Goal: Task Accomplishment & Management: Use online tool/utility

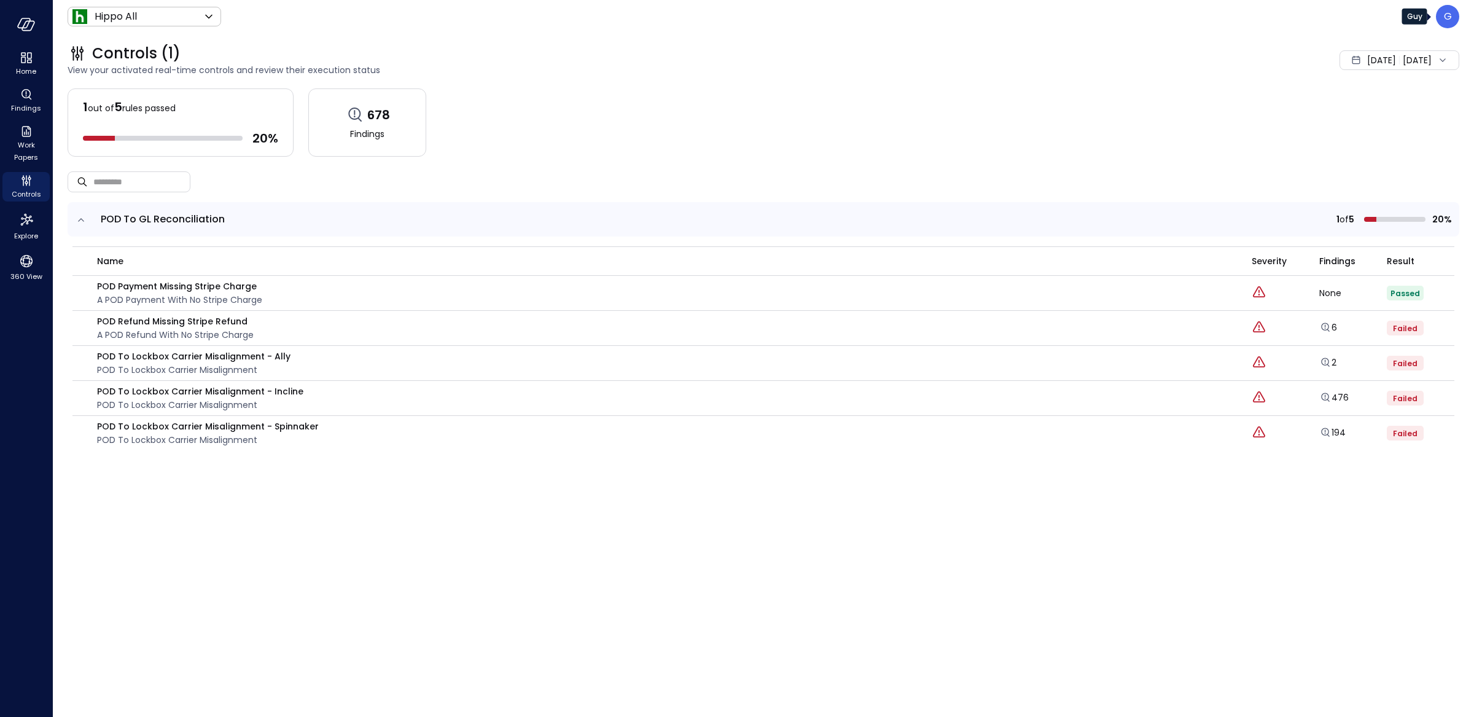
click at [1449, 23] on p "G" at bounding box center [1448, 16] width 8 height 15
click at [1357, 141] on li "Builder" at bounding box center [1396, 148] width 121 height 25
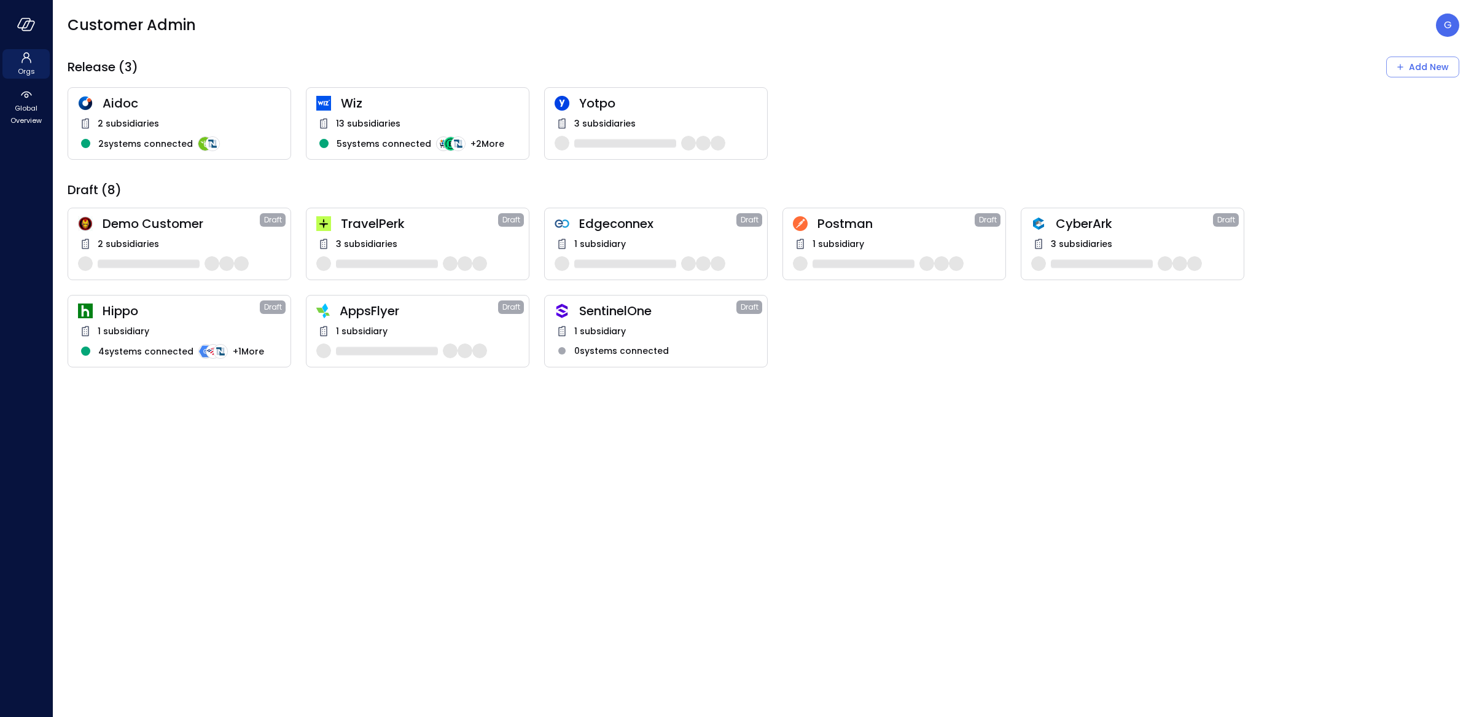
click at [412, 309] on span "AppsFlyer" at bounding box center [419, 311] width 158 height 16
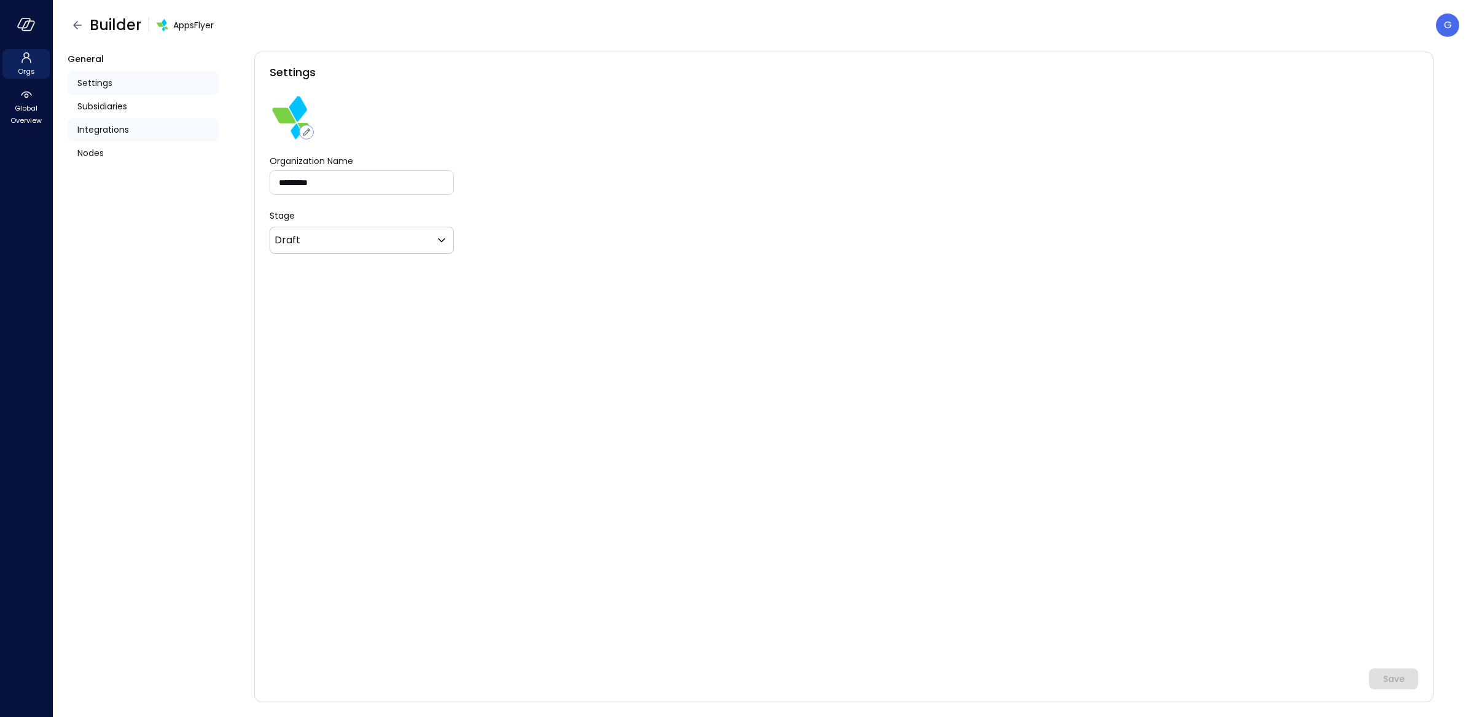
click at [172, 130] on div "Integrations" at bounding box center [143, 129] width 151 height 23
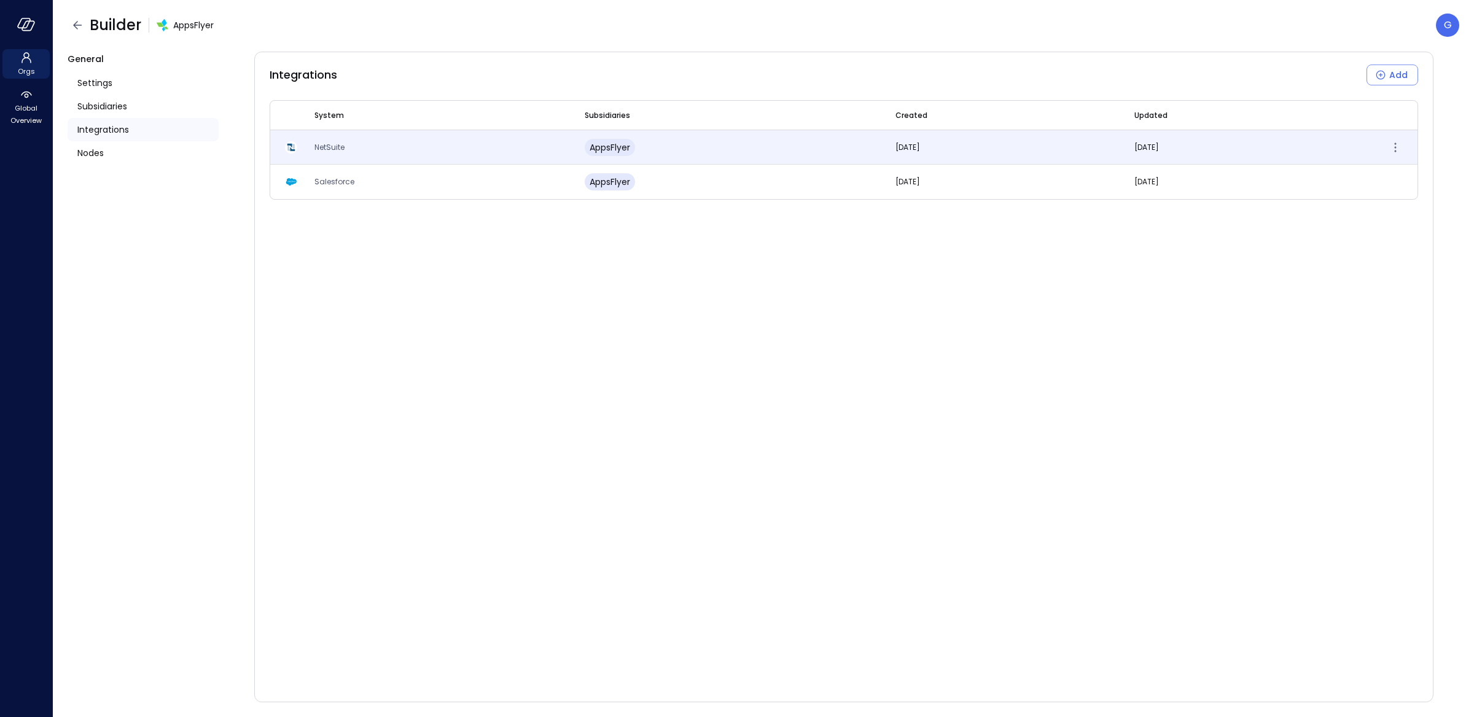
click at [442, 150] on td "NetSuite" at bounding box center [435, 147] width 270 height 34
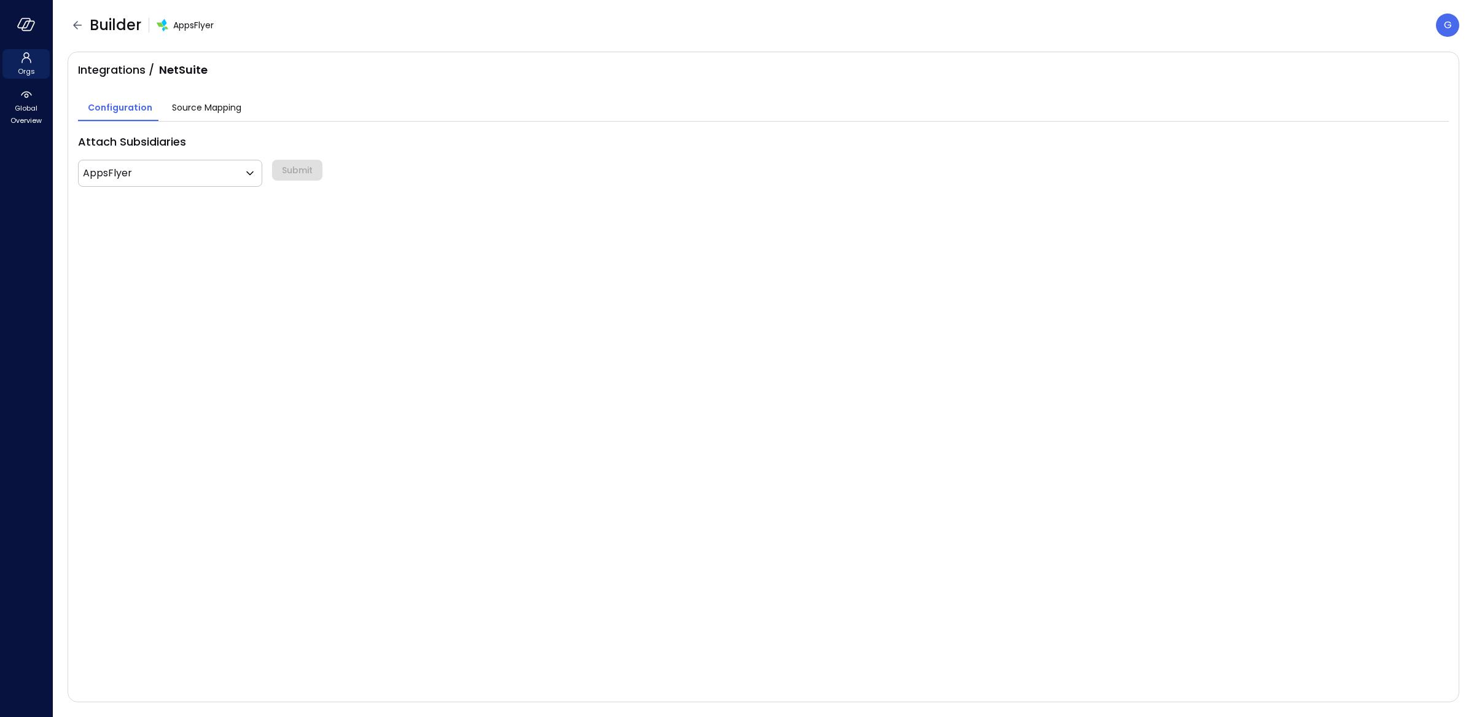
click at [243, 104] on button "Source Mapping" at bounding box center [206, 108] width 89 height 25
click at [178, 142] on body "Orgs Global Overview Builder AppsFlyer G Integrations / NetSuite Configuration …" at bounding box center [737, 358] width 1474 height 717
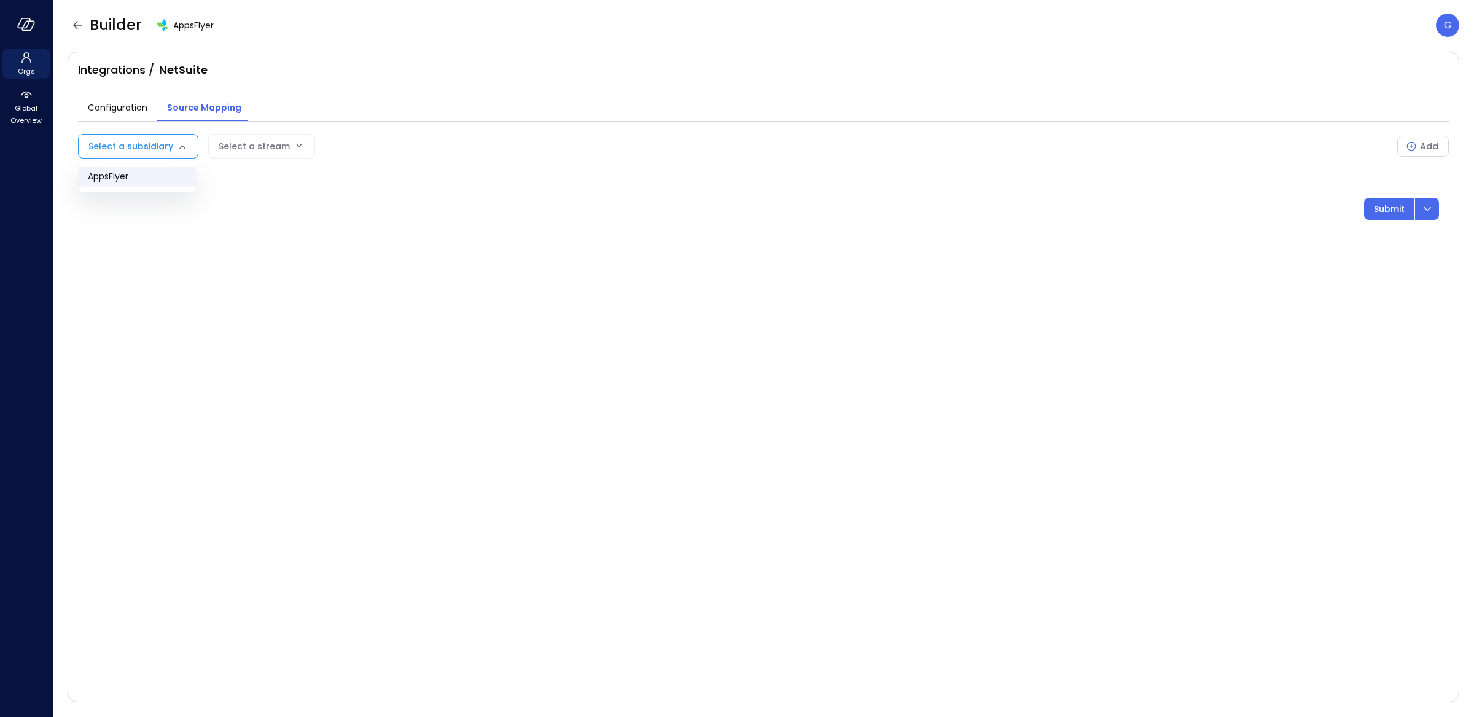
click at [157, 175] on span "AppsFlyer" at bounding box center [137, 176] width 98 height 13
type input "***"
click at [321, 145] on body "Orgs Global Overview Builder AppsFlyer G Integrations / NetSuite Configuration …" at bounding box center [737, 358] width 1474 height 717
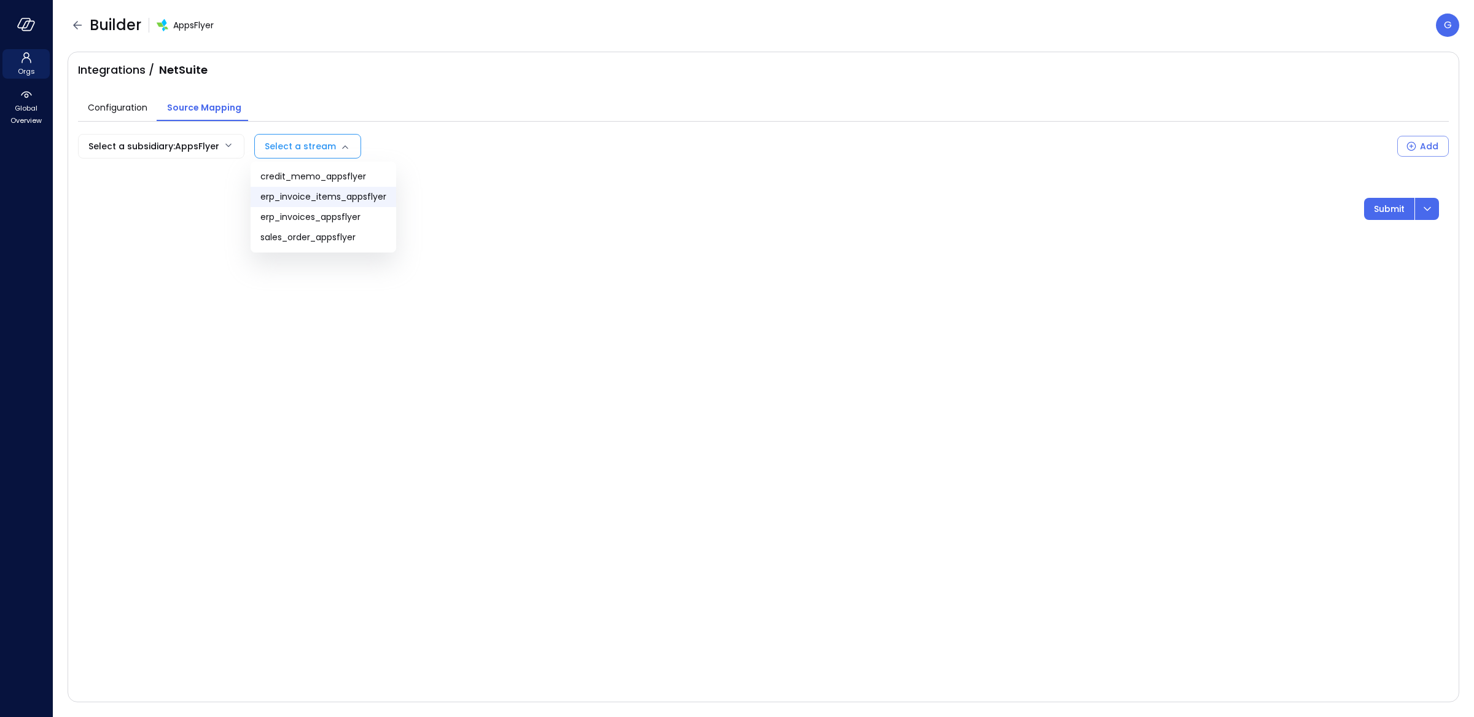
click at [330, 193] on span "erp_invoice_items_appsflyer" at bounding box center [323, 196] width 126 height 13
type input "**********"
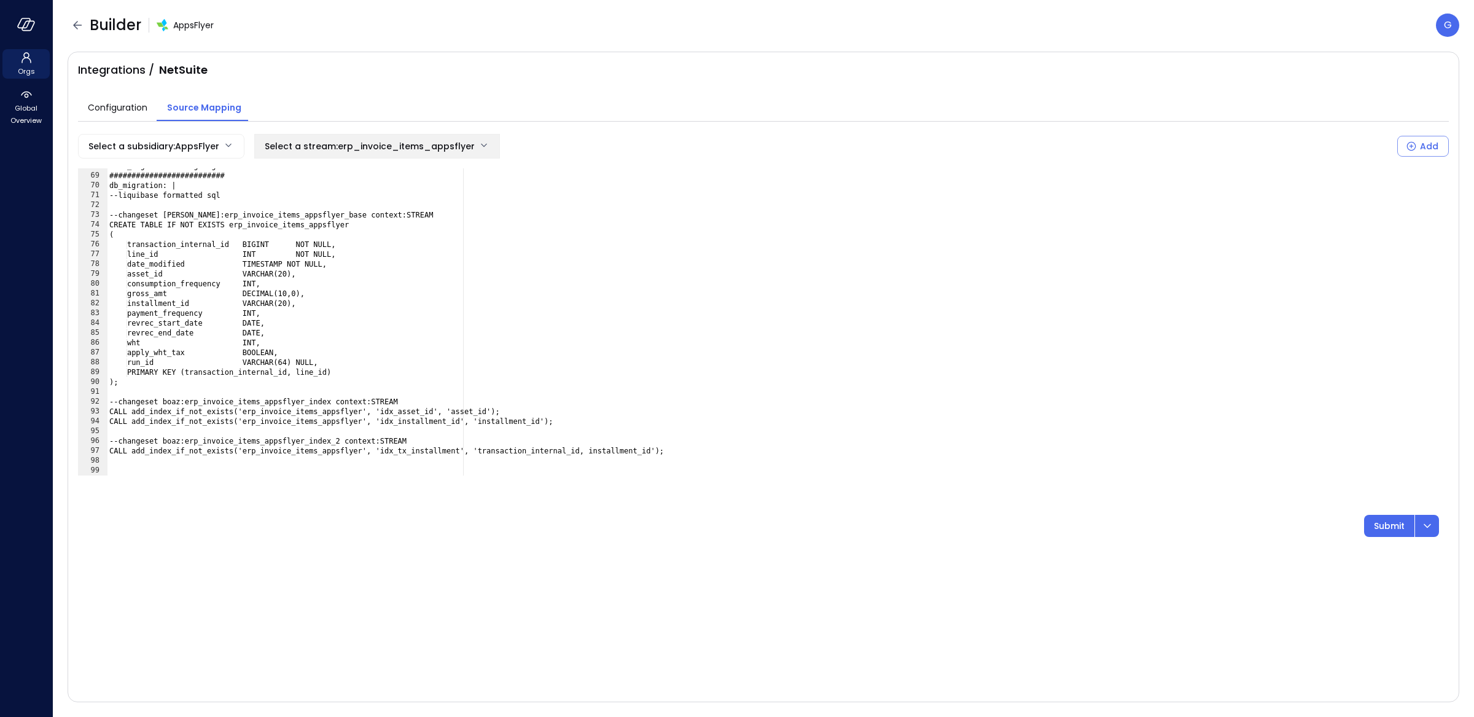
scroll to position [665, 0]
type textarea "**********"
click at [541, 295] on div "# db_migration changelog file ########################## db_migration: | --liqu…" at bounding box center [778, 324] width 1342 height 327
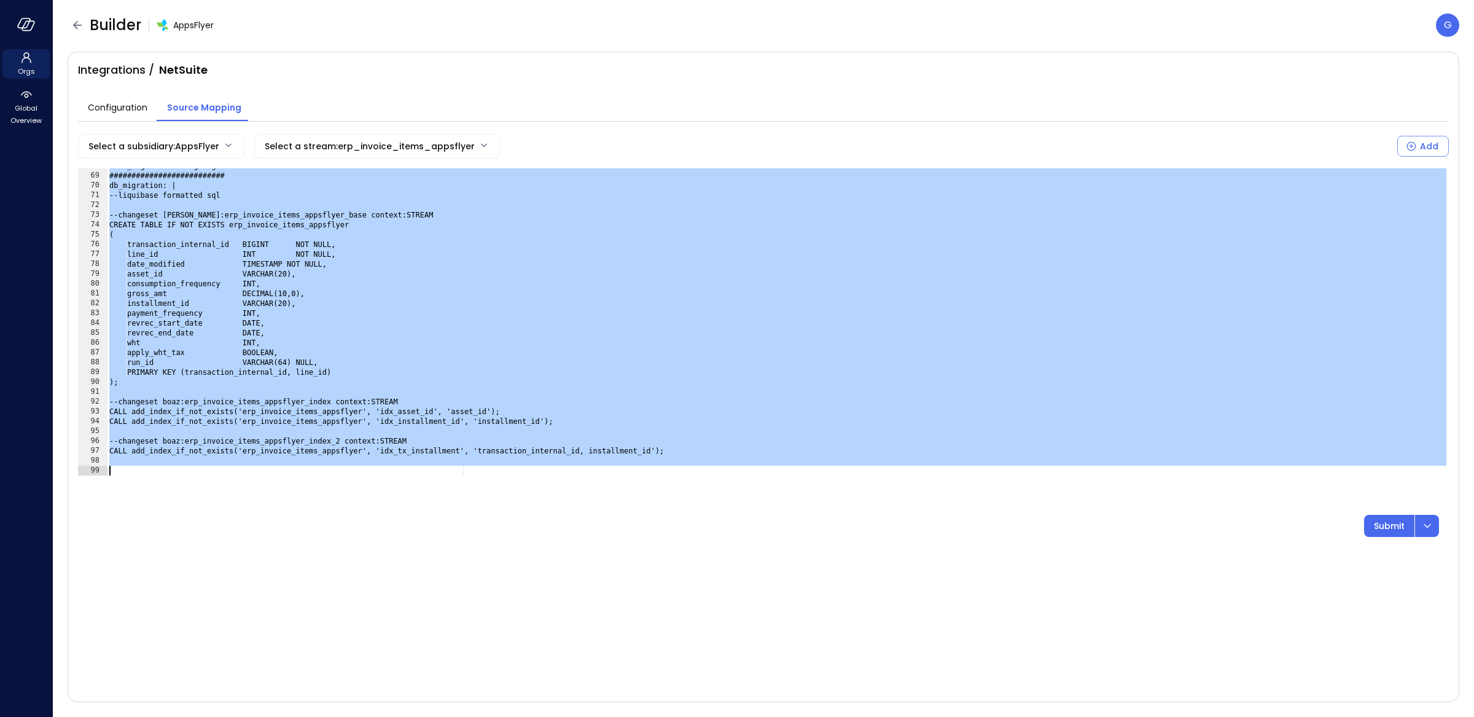
paste textarea "Cursor at row 117"
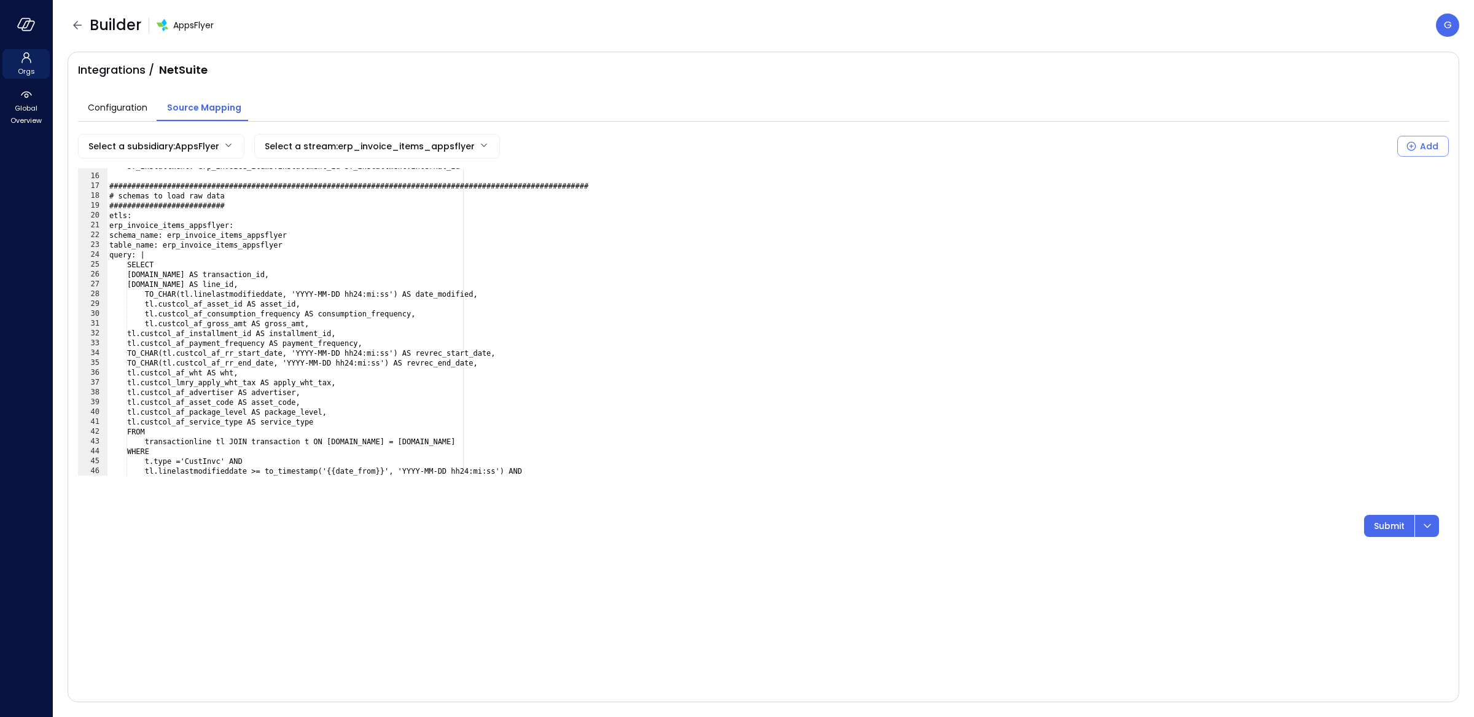
scroll to position [803, 0]
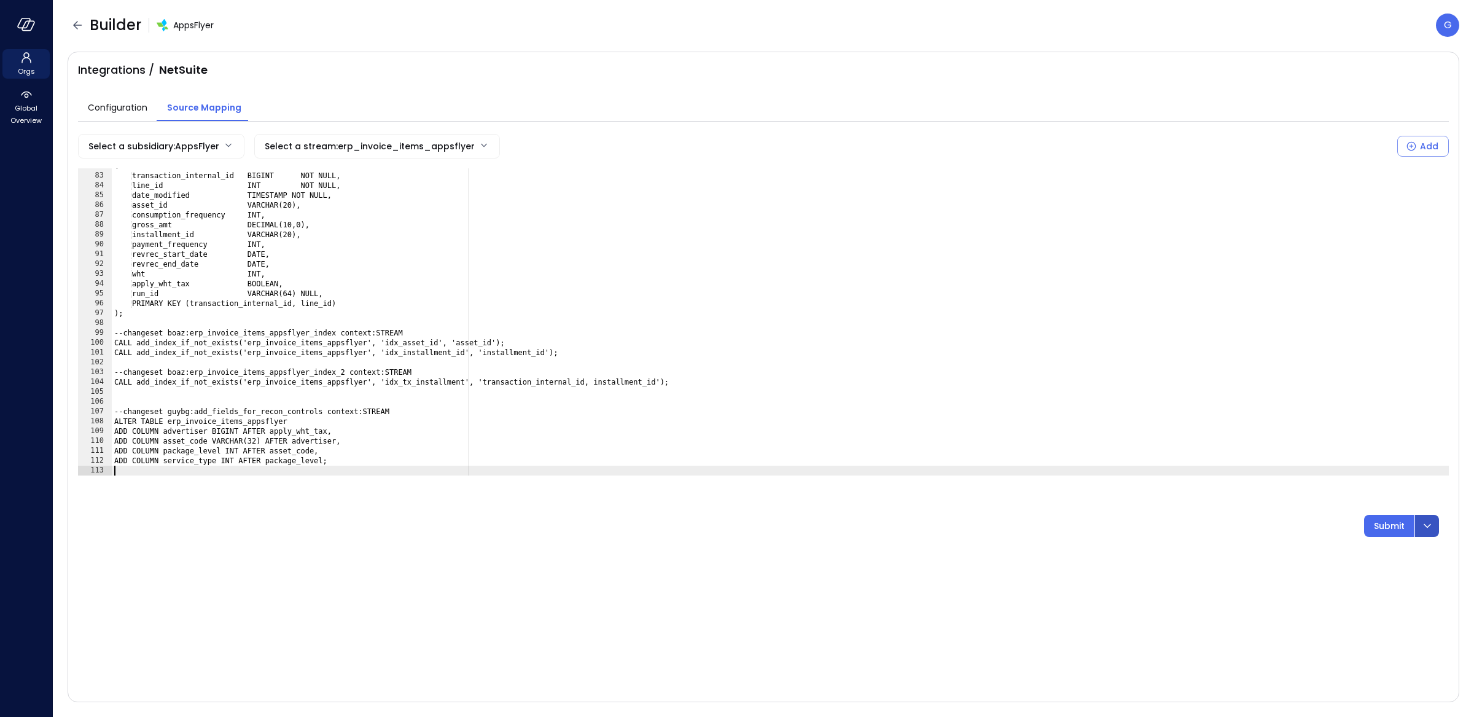
click at [1427, 522] on icon "dropdown-icon-button" at bounding box center [1427, 525] width 15 height 15
click at [1344, 558] on p "Submit & Rerun" at bounding box center [1313, 560] width 68 height 14
click at [25, 30] on icon "button" at bounding box center [28, 25] width 12 height 9
